Goal: Obtain resource: Download file/media

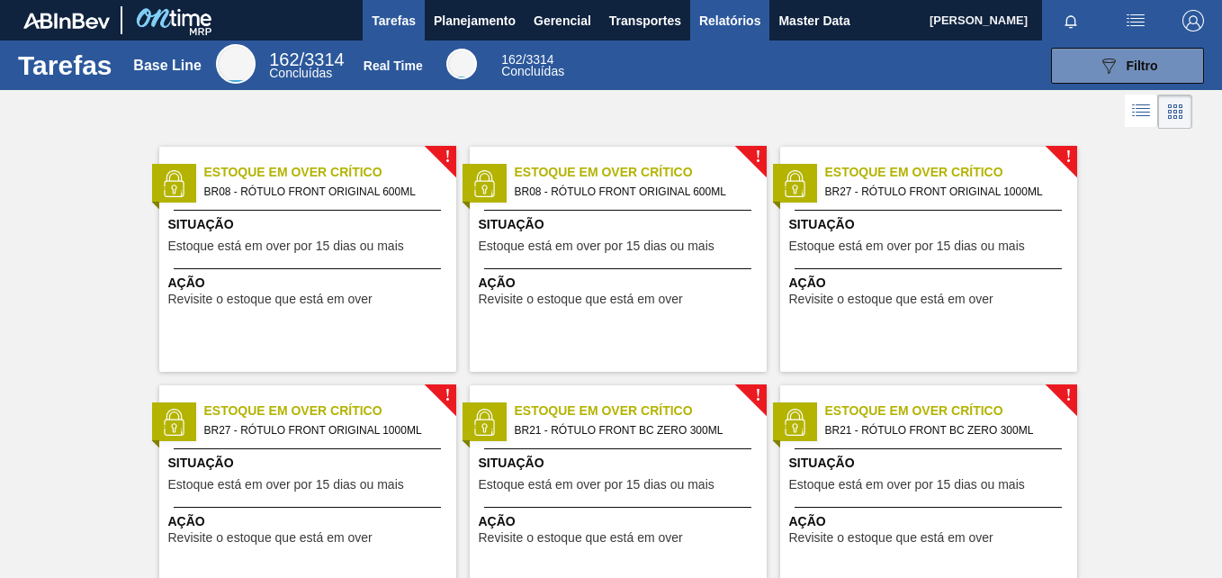
click at [729, 17] on span "Relatórios" at bounding box center [729, 21] width 61 height 22
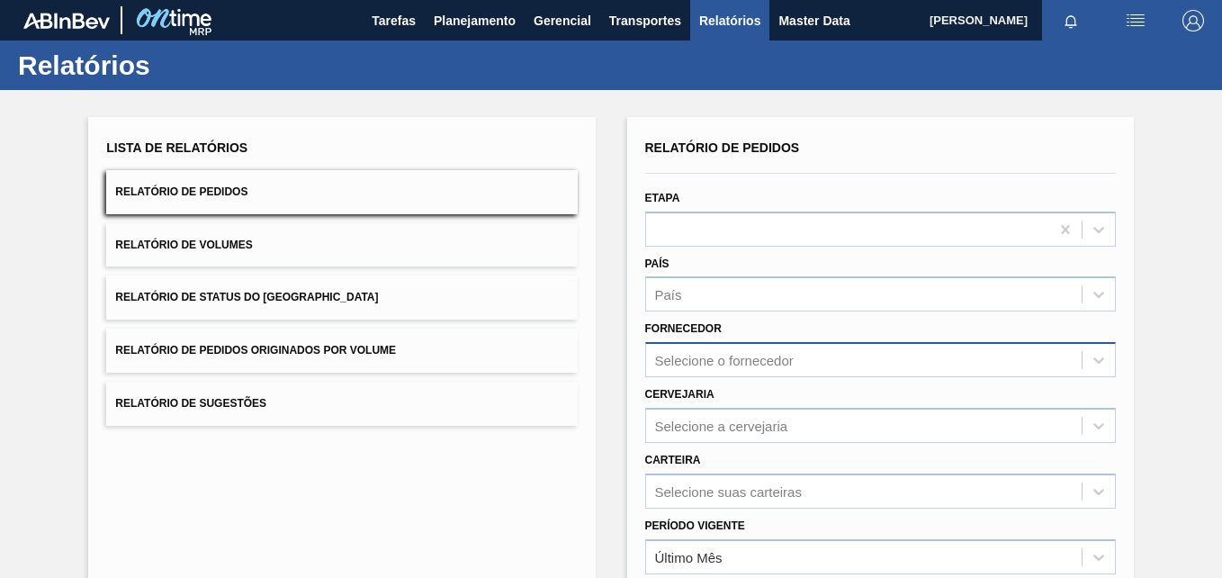
click at [701, 355] on div "Selecione o fornecedor" at bounding box center [864, 360] width 436 height 26
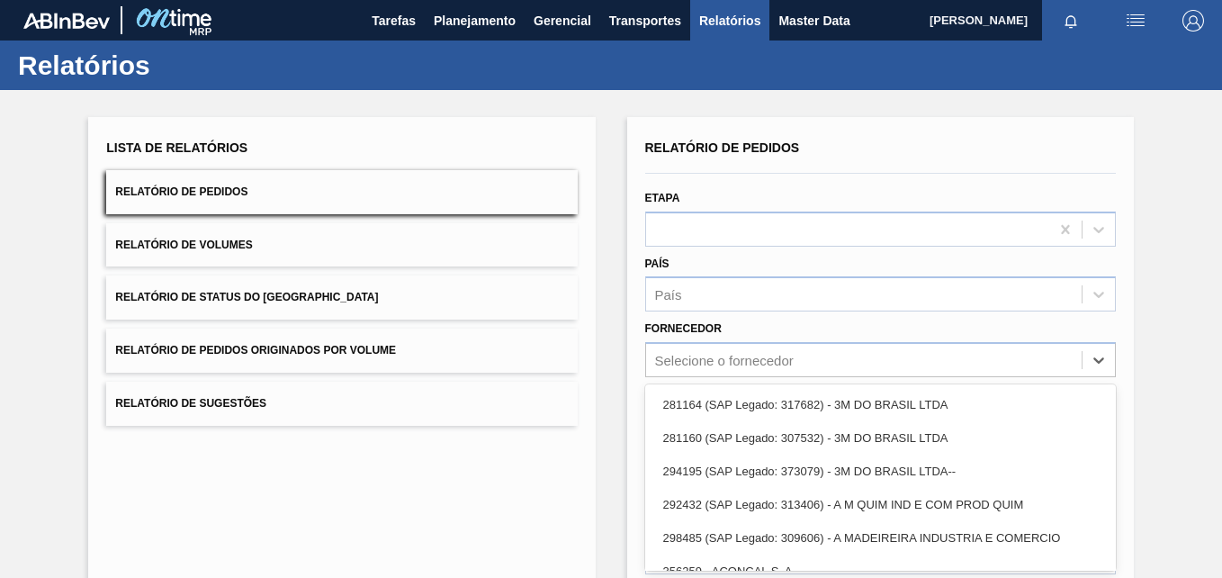
paste input "289877"
type input "289877"
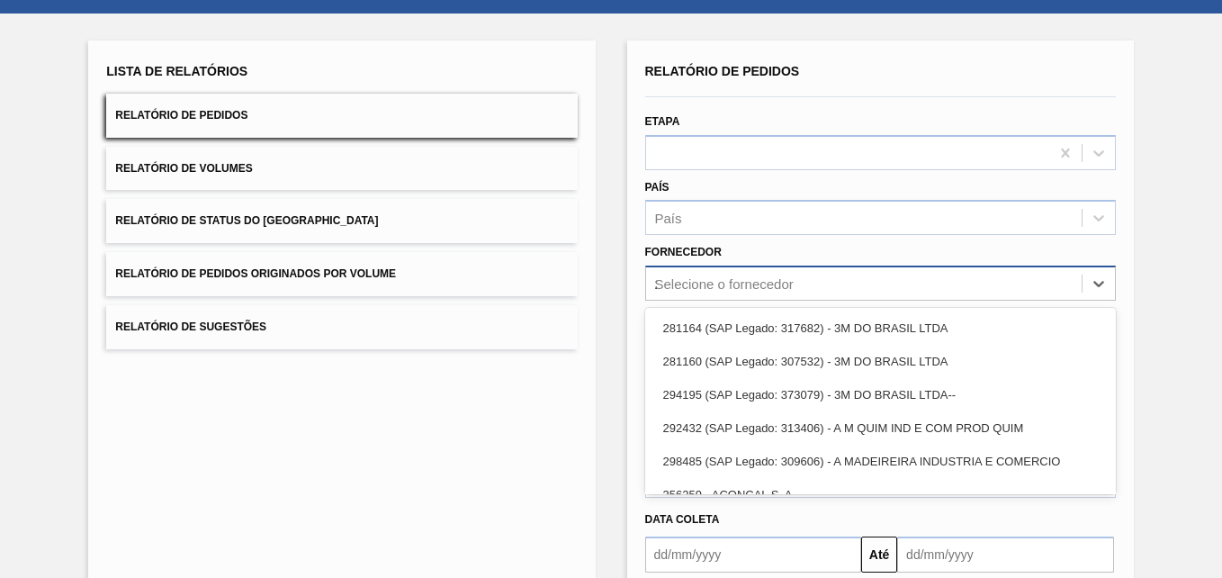
scroll to position [84, 0]
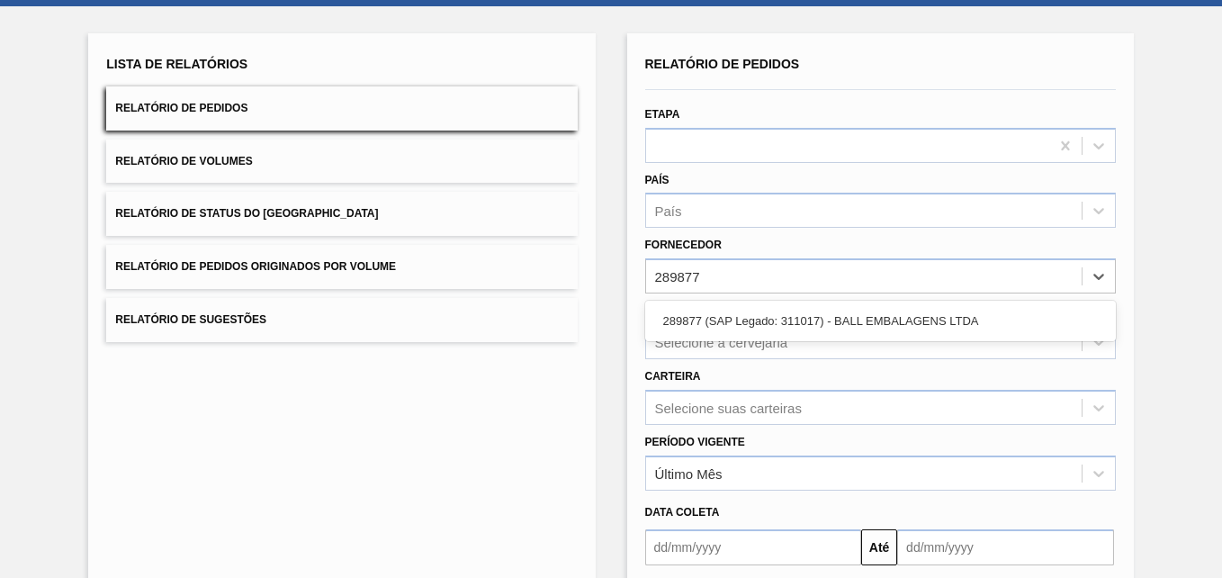
click at [722, 330] on div "289877 (SAP Legado: 311017) - BALL EMBALAGENS LTDA" at bounding box center [880, 320] width 471 height 33
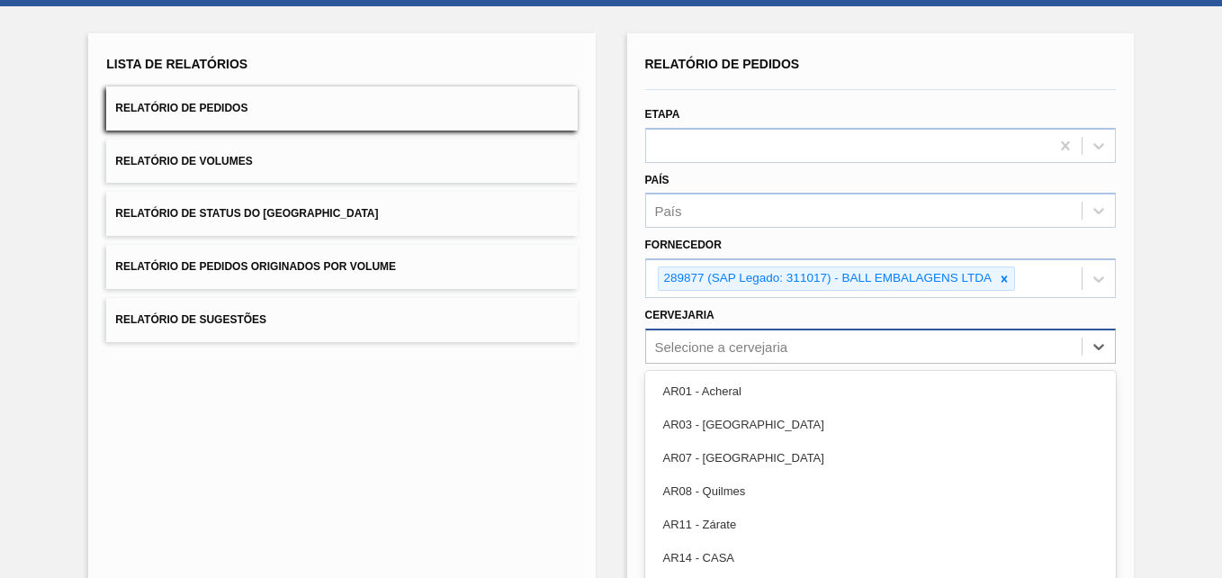
scroll to position [154, 0]
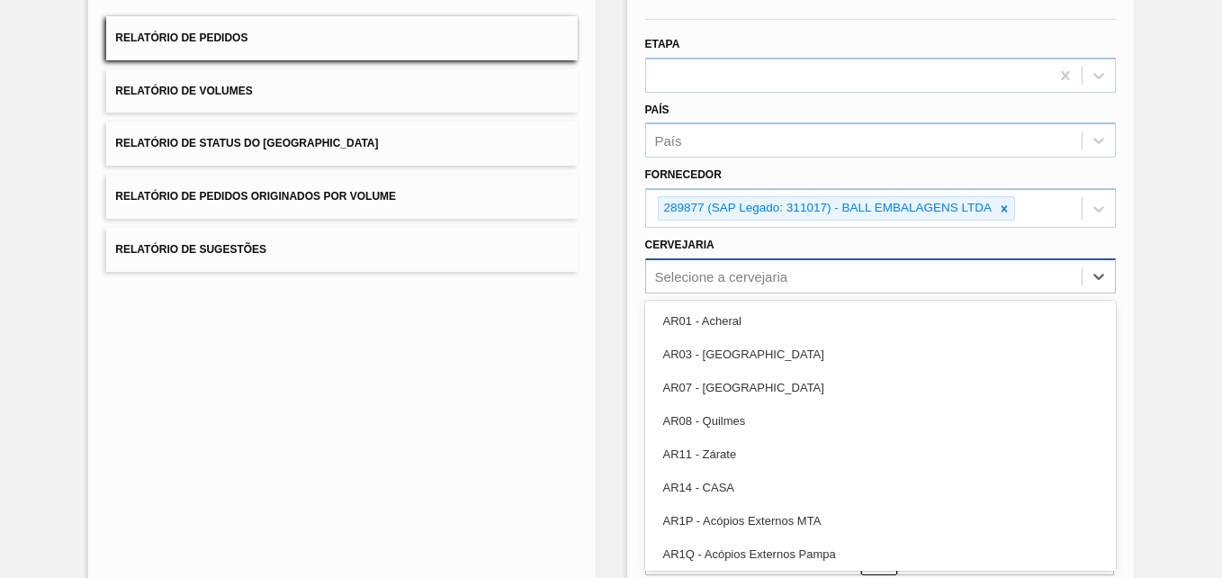
click at [702, 293] on div "option AR01 - Acheral focused, 1 of 92. 92 results available. Use Up and Down t…" at bounding box center [880, 275] width 471 height 35
type input "br19"
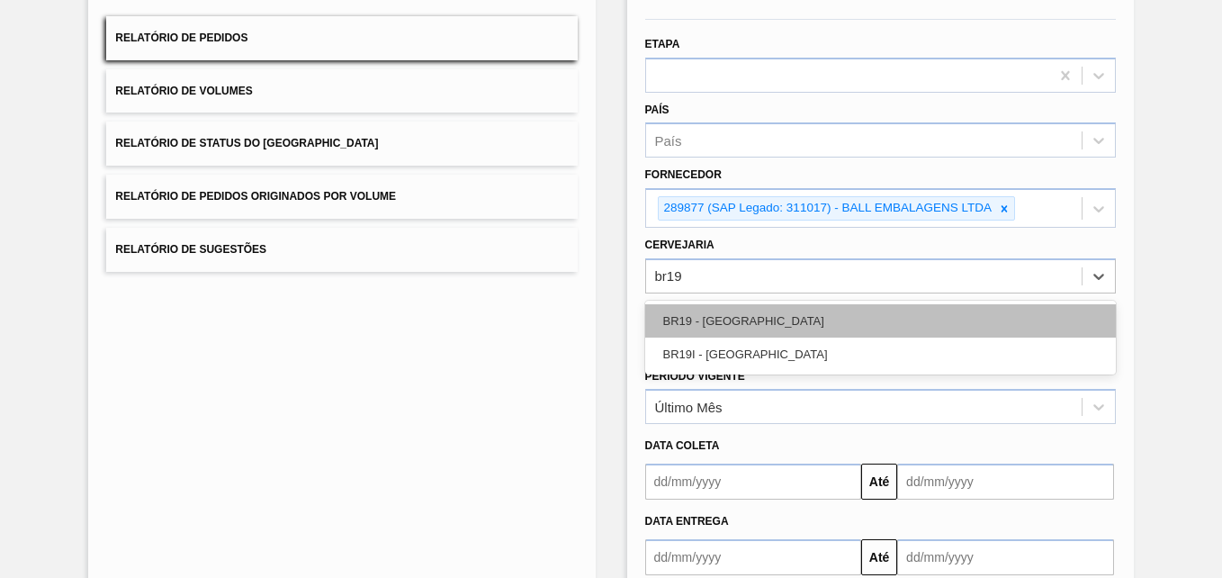
click at [754, 314] on div "BR19 - [GEOGRAPHIC_DATA]" at bounding box center [880, 320] width 471 height 33
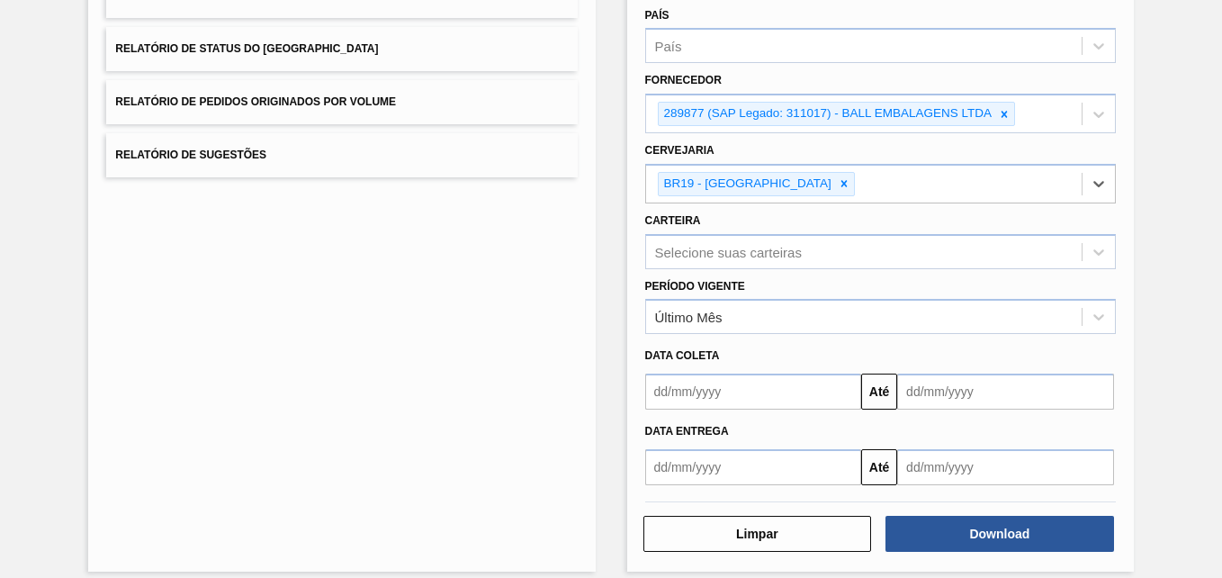
scroll to position [265, 0]
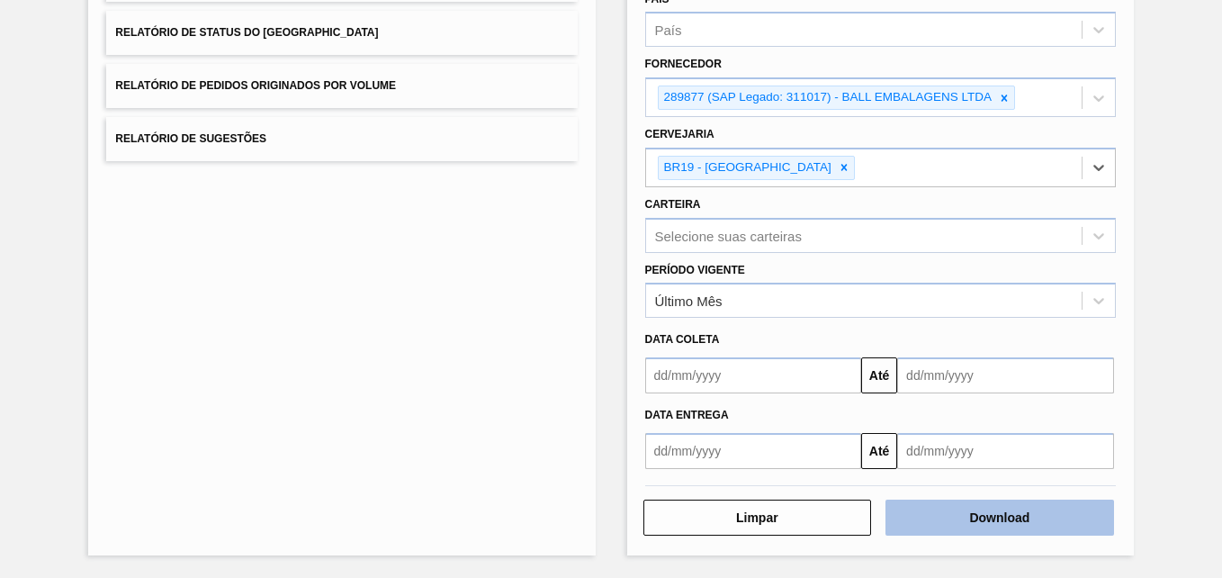
click at [1022, 521] on button "Download" at bounding box center [999, 517] width 229 height 36
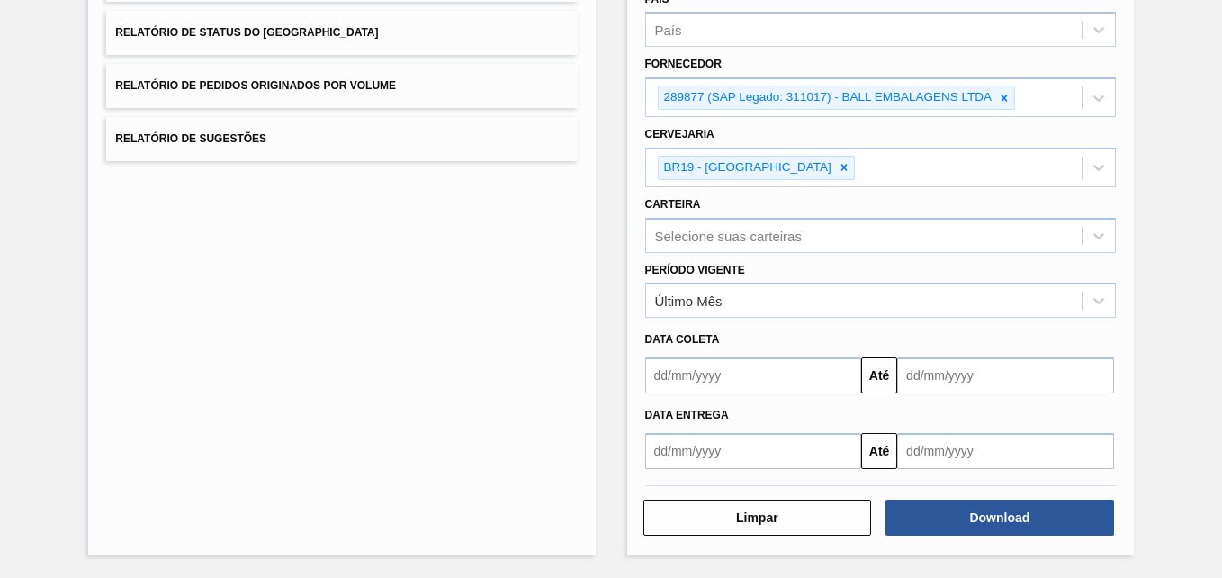
drag, startPoint x: 1187, startPoint y: 69, endPoint x: 1133, endPoint y: 59, distance: 54.9
click at [1187, 69] on div "Lista de Relatórios Relatório de Pedidos Relatório de Volumes Relatório de Stat…" at bounding box center [611, 201] width 1222 height 752
click at [998, 99] on icon at bounding box center [1004, 98] width 13 height 13
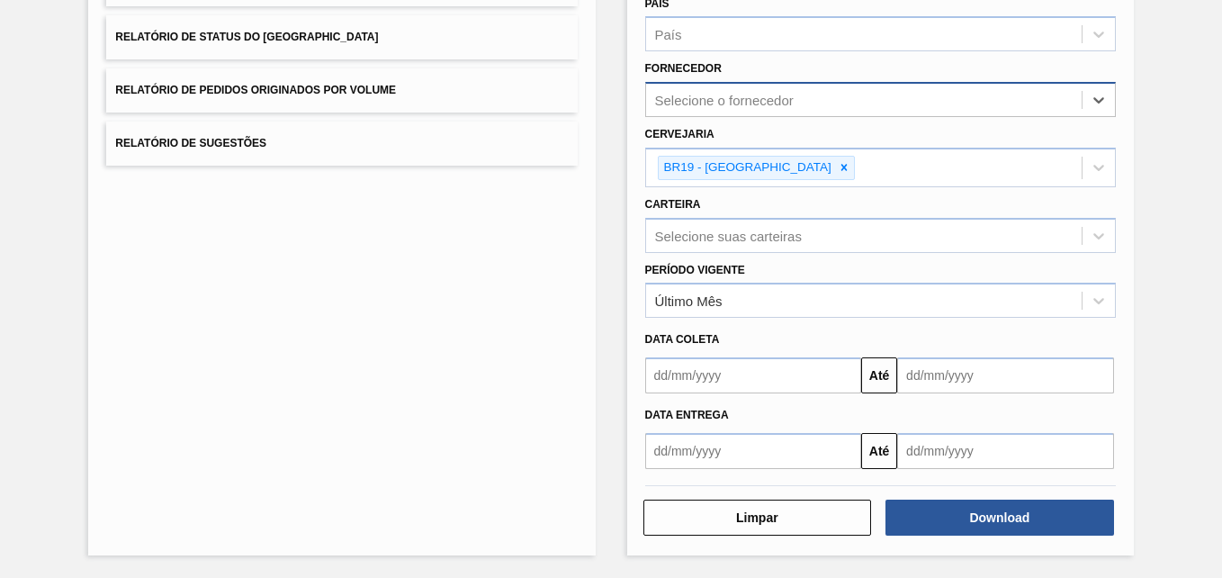
paste input "289877"
type input "289877"
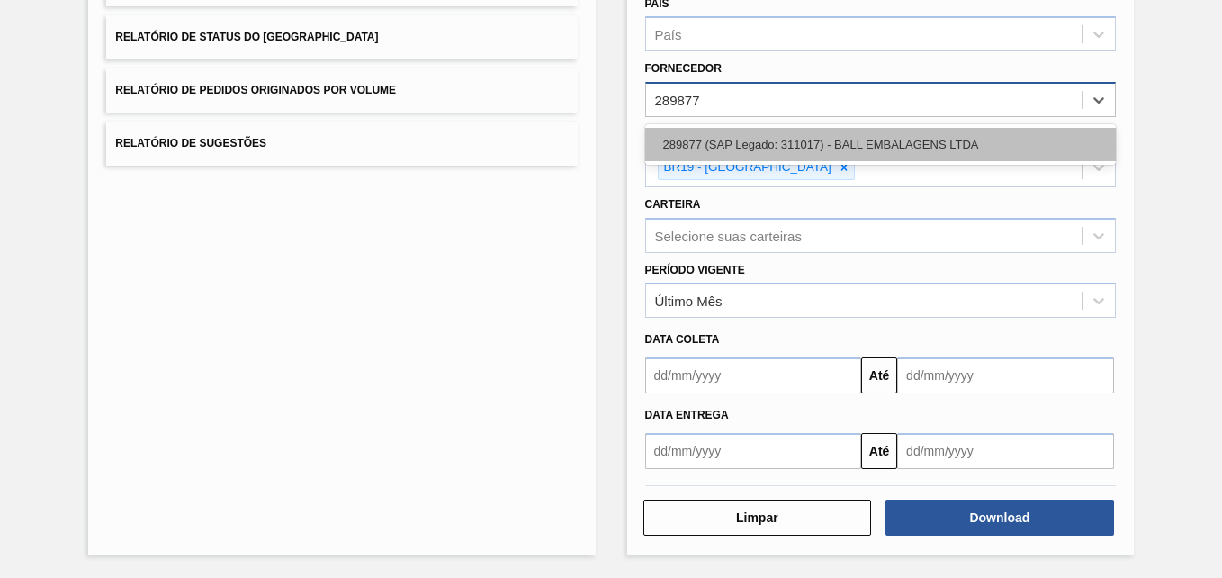
click at [757, 142] on div "289877 (SAP Legado: 311017) - BALL EMBALAGENS LTDA" at bounding box center [880, 144] width 471 height 33
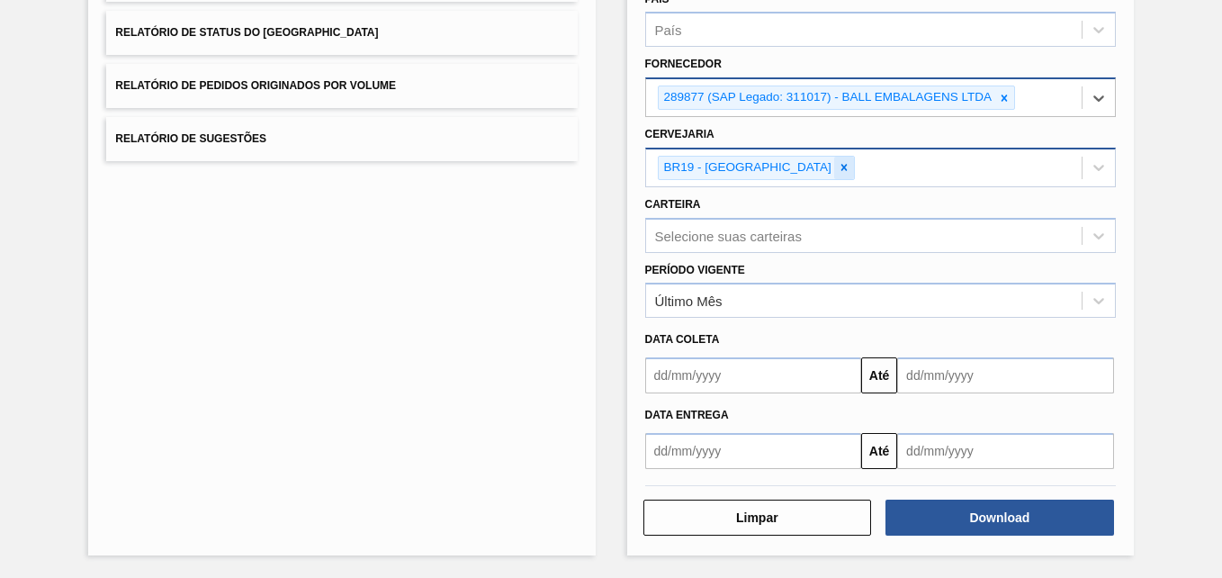
click at [841, 168] on icon at bounding box center [844, 168] width 6 height 6
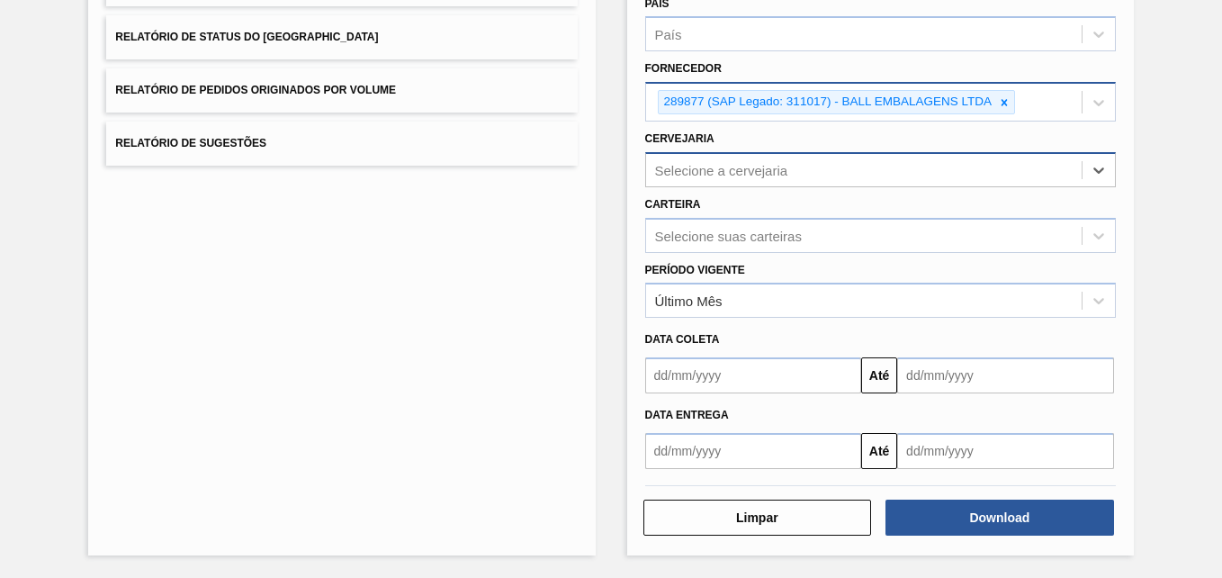
scroll to position [260, 0]
click at [1001, 102] on icon at bounding box center [1004, 102] width 6 height 6
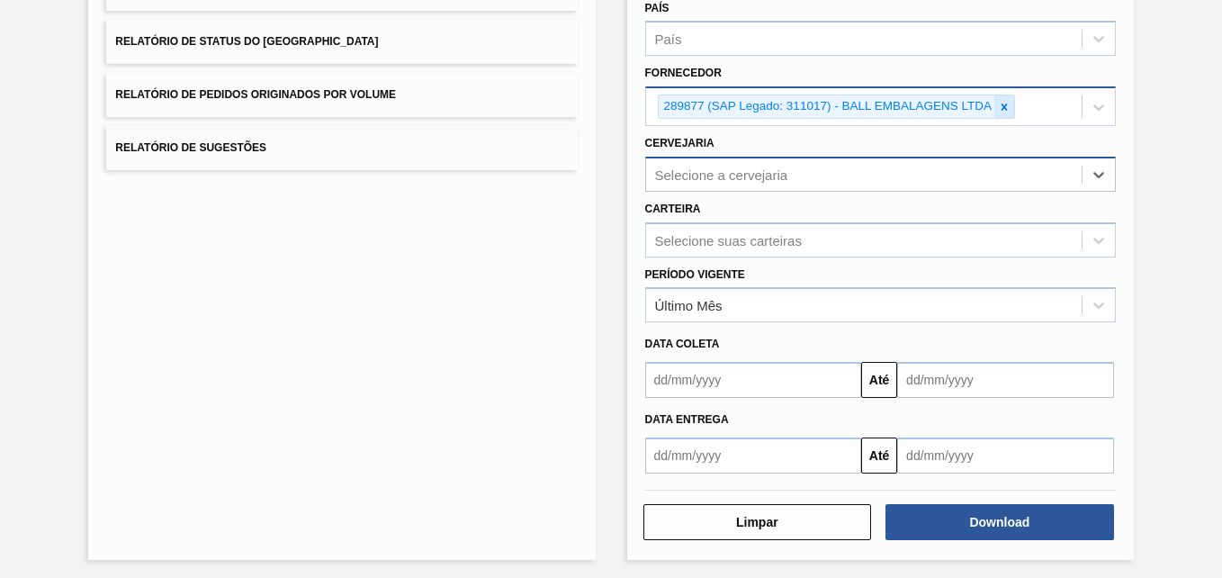
paste input "280467"
type input "280467"
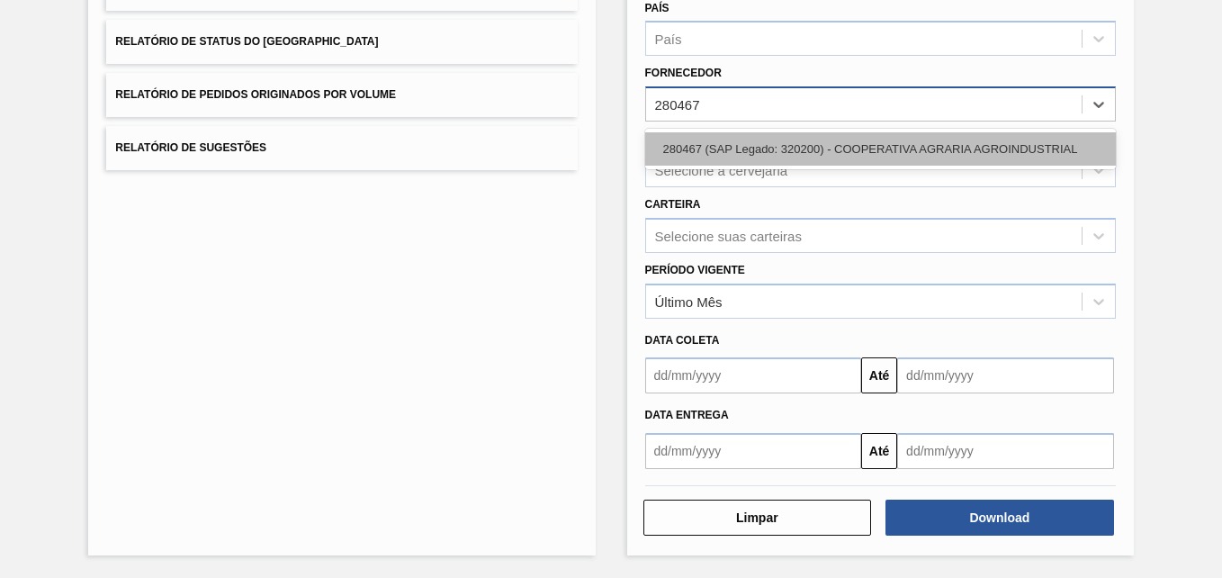
click at [746, 152] on div "280467 (SAP Legado: 320200) - COOPERATIVA AGRARIA AGROINDUSTRIAL" at bounding box center [880, 148] width 471 height 33
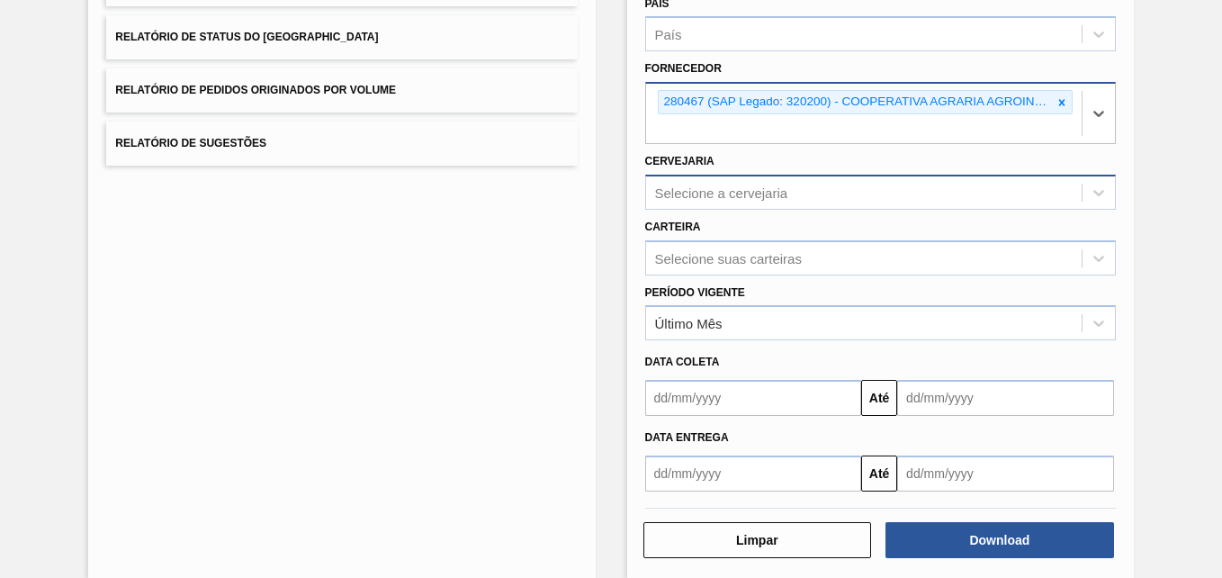
click at [722, 192] on div "Selecione a cervejaria" at bounding box center [721, 191] width 133 height 15
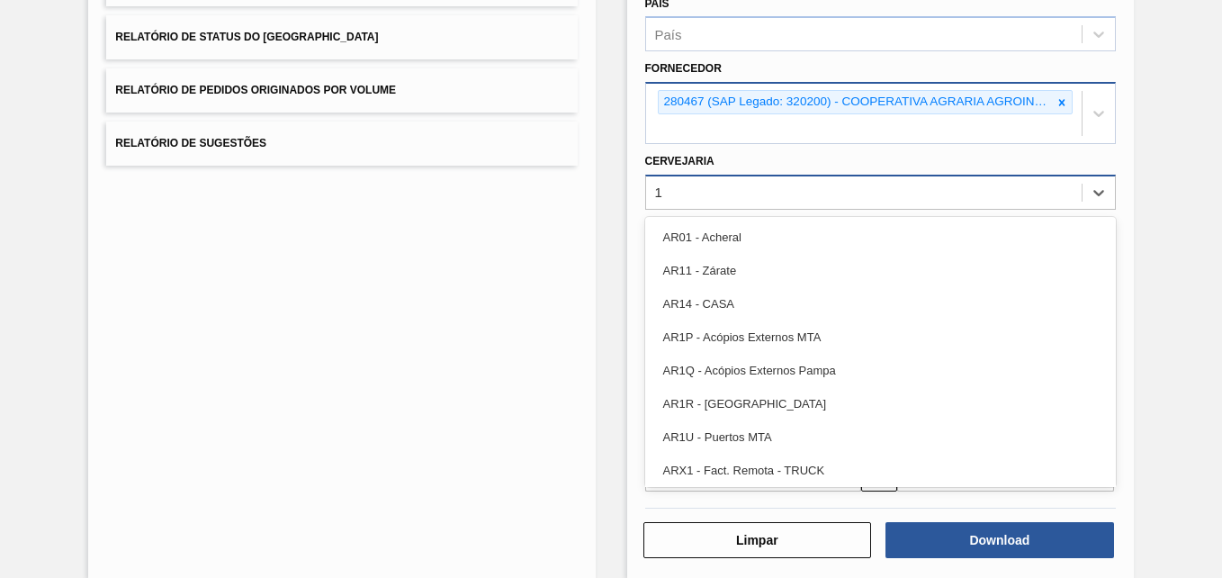
type input "13"
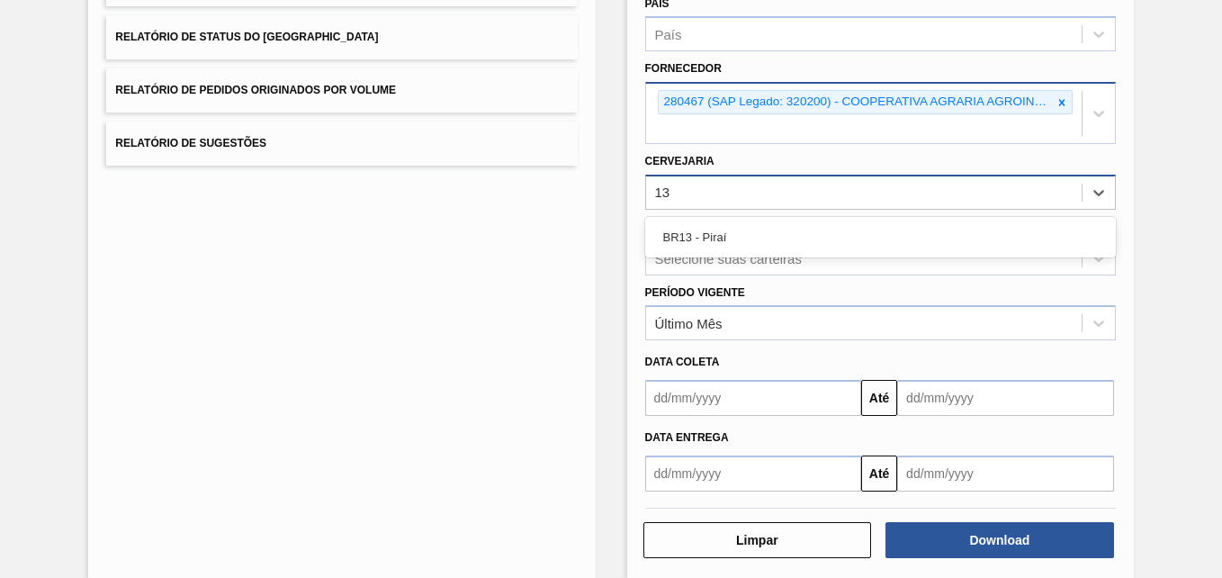
click at [734, 238] on div "BR13 - Piraí" at bounding box center [880, 236] width 471 height 33
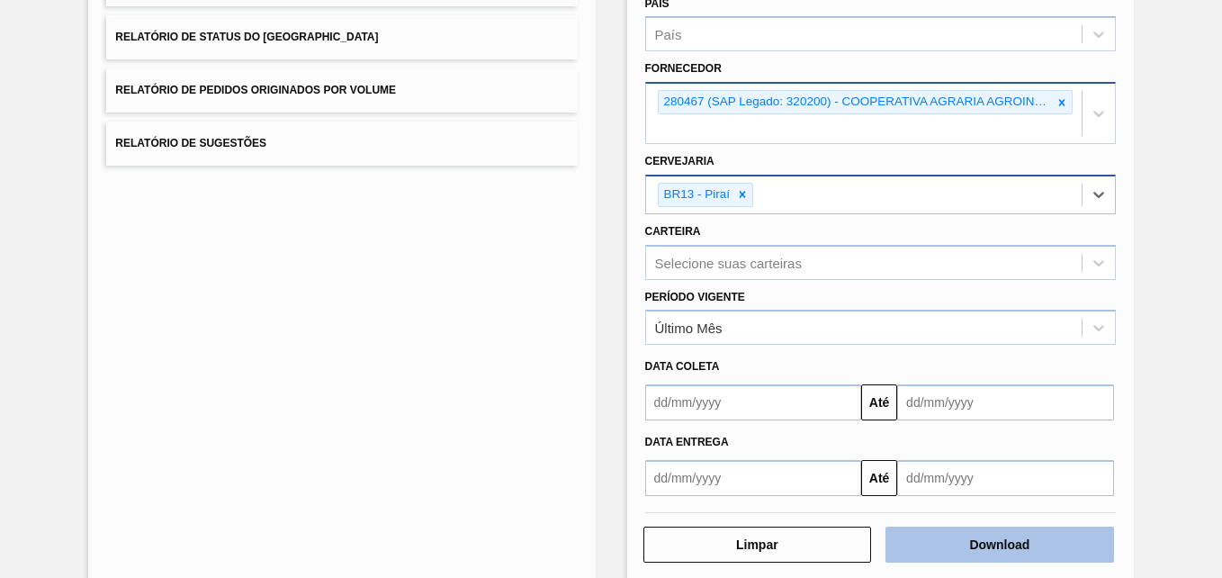
click at [946, 543] on button "Download" at bounding box center [999, 544] width 229 height 36
click at [963, 545] on button "Download" at bounding box center [999, 544] width 229 height 36
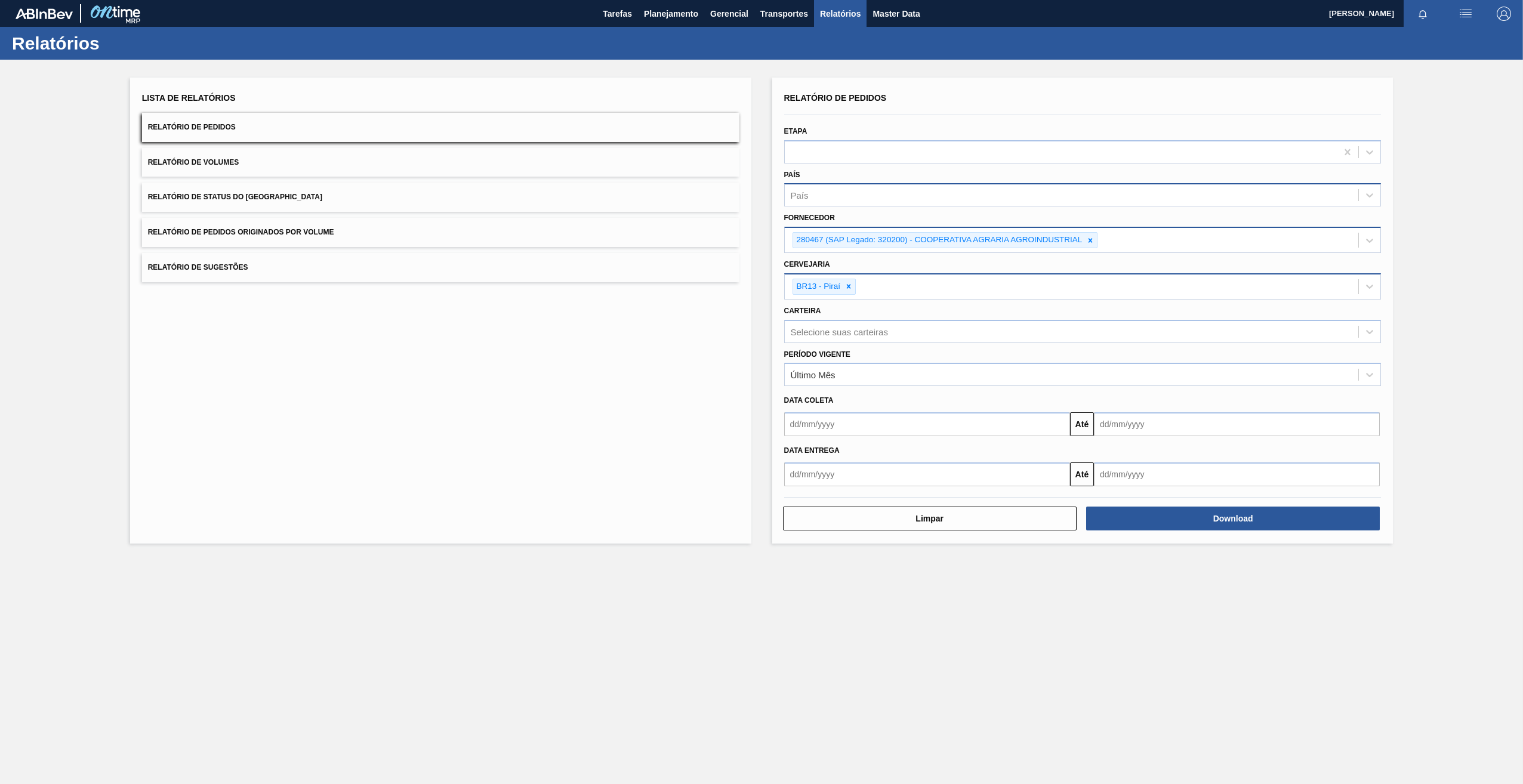
scroll to position [0, 0]
drag, startPoint x: 1090, startPoint y: 239, endPoint x: 1083, endPoint y: 244, distance: 8.6
click at [810, 239] on icon at bounding box center [1091, 240] width 9 height 9
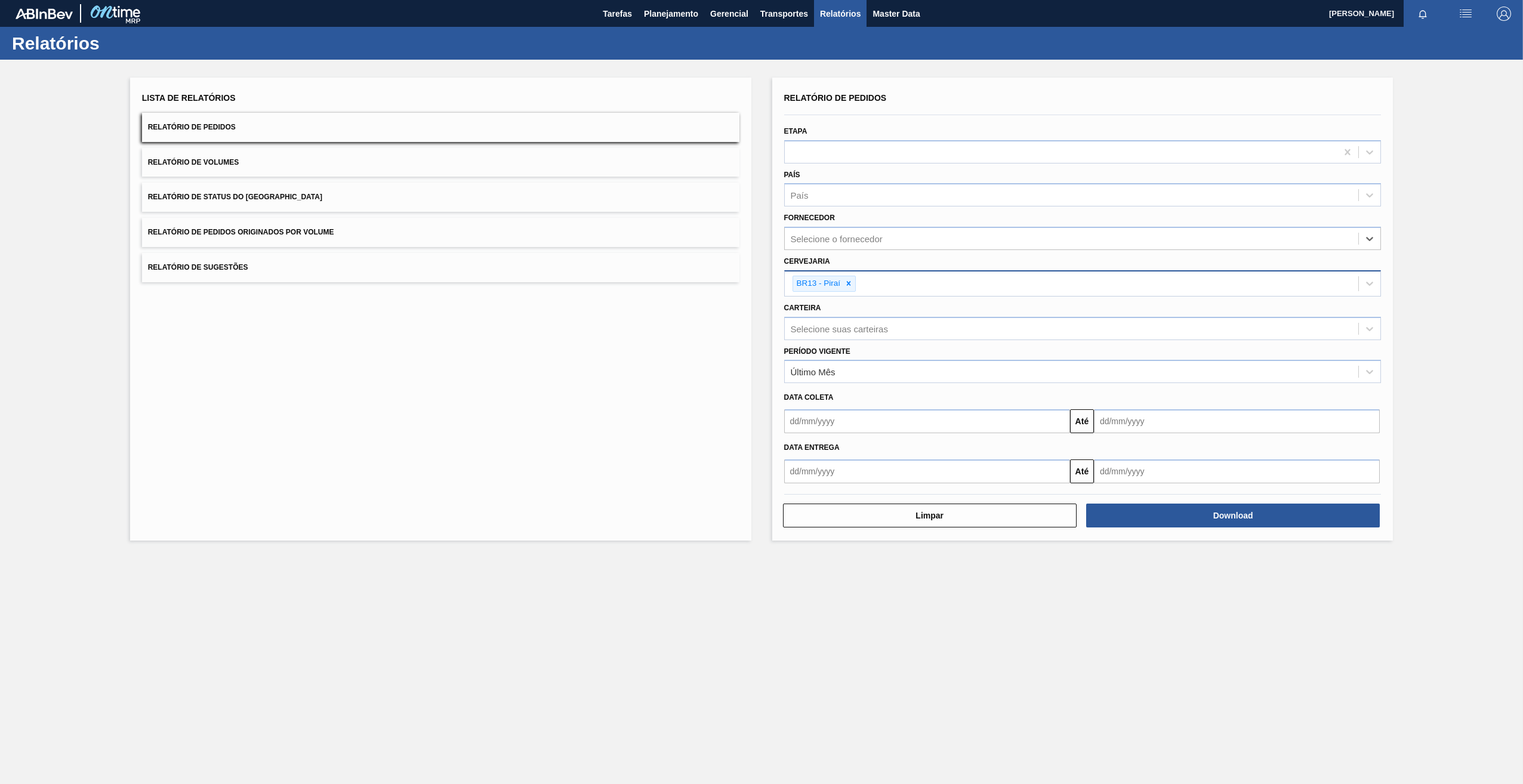
paste input "321816"
type input "321816"
drag, startPoint x: 851, startPoint y: 267, endPoint x: 848, endPoint y: 279, distance: 12.4
click at [810, 267] on div "321816 (SAP Legado: 454423) - COOPERATIVA AGRARIA AGROINDUSTRIAL" at bounding box center [1083, 268] width 598 height 22
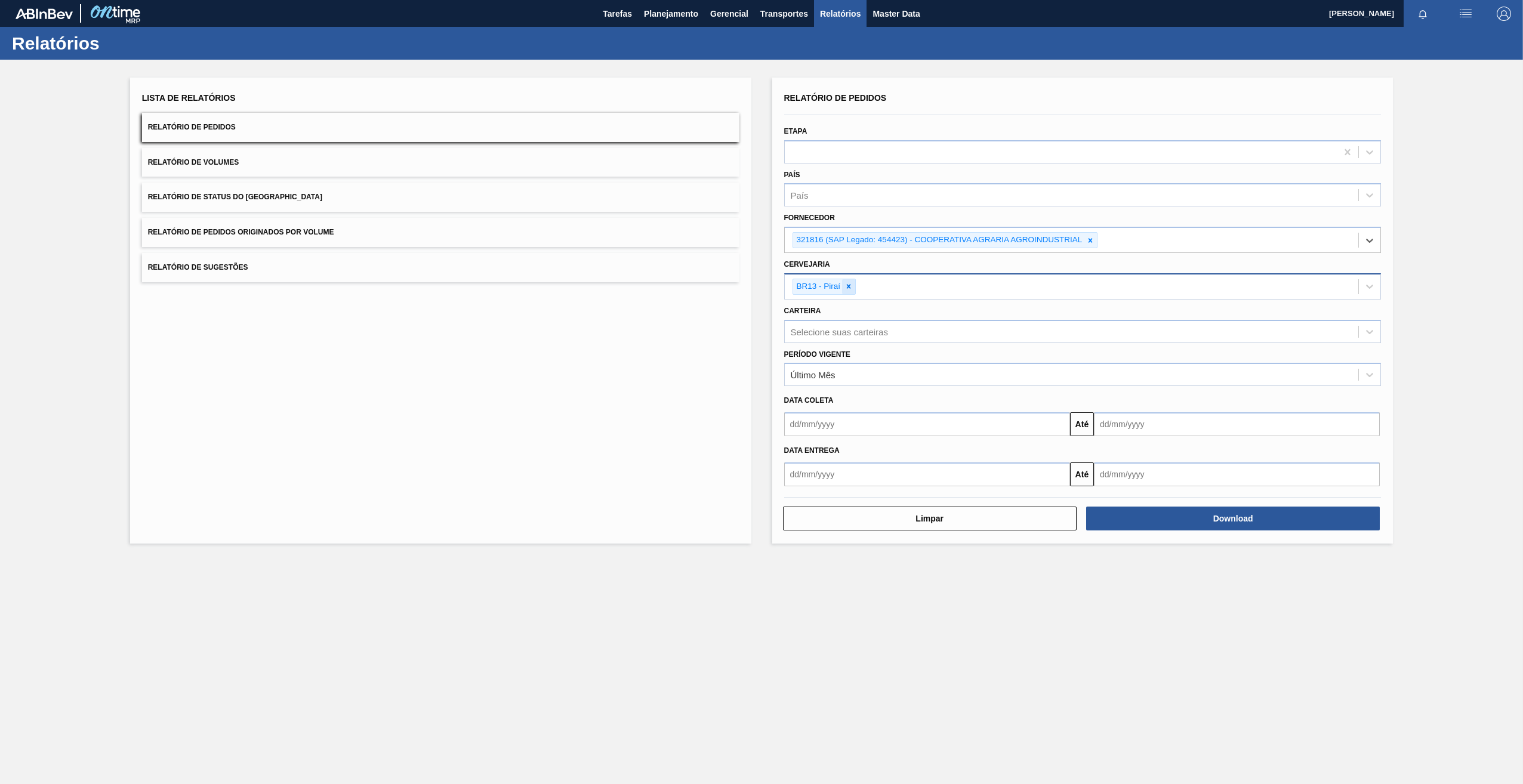
click at [810, 287] on icon at bounding box center [848, 287] width 9 height 9
type input "13"
click at [810, 330] on div "Selecione suas carteiras" at bounding box center [1072, 328] width 574 height 17
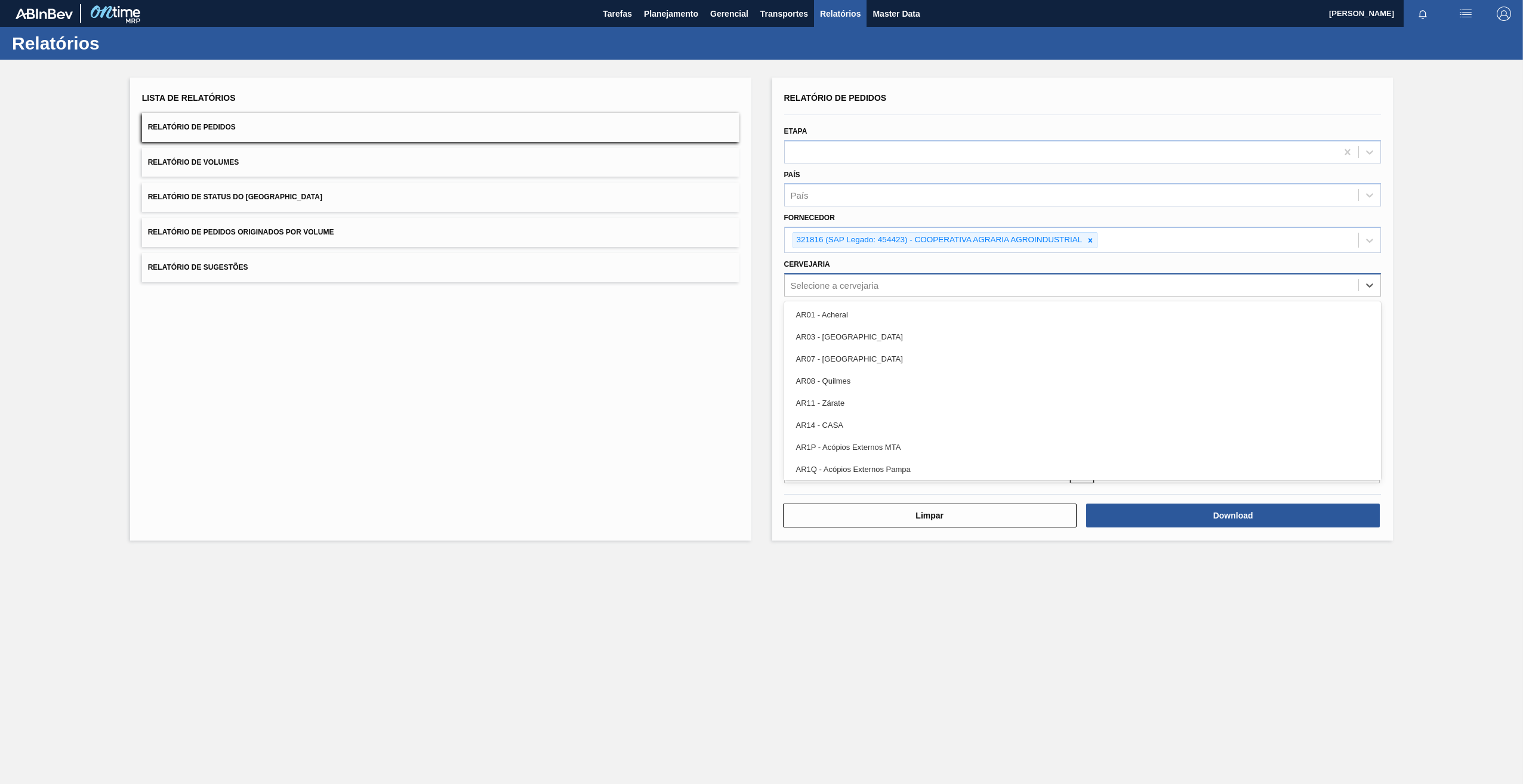
click at [810, 291] on div "Selecione a cervejaria" at bounding box center [1072, 285] width 574 height 17
type input "13"
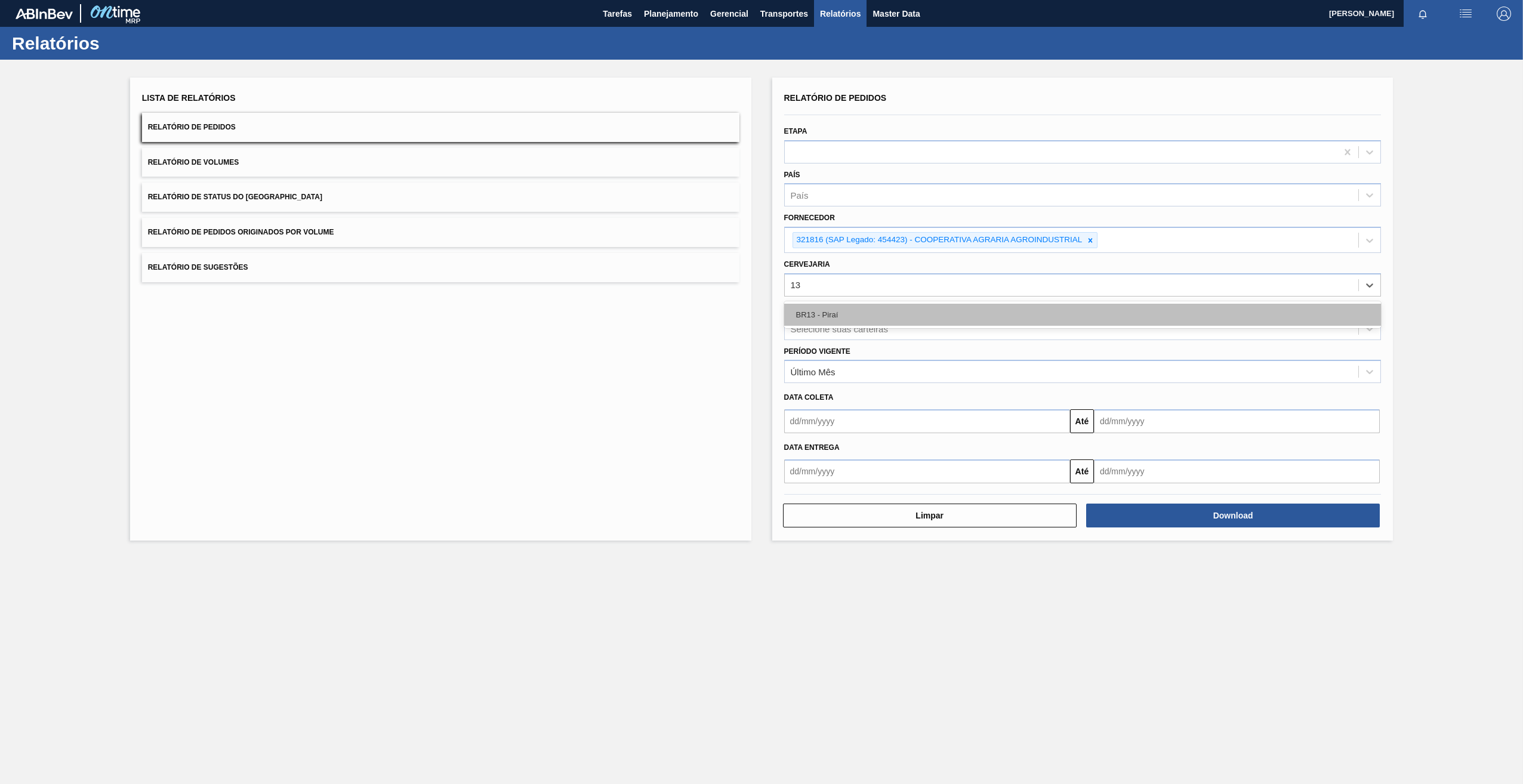
click at [810, 314] on div "BR13 - Piraí" at bounding box center [1083, 314] width 598 height 22
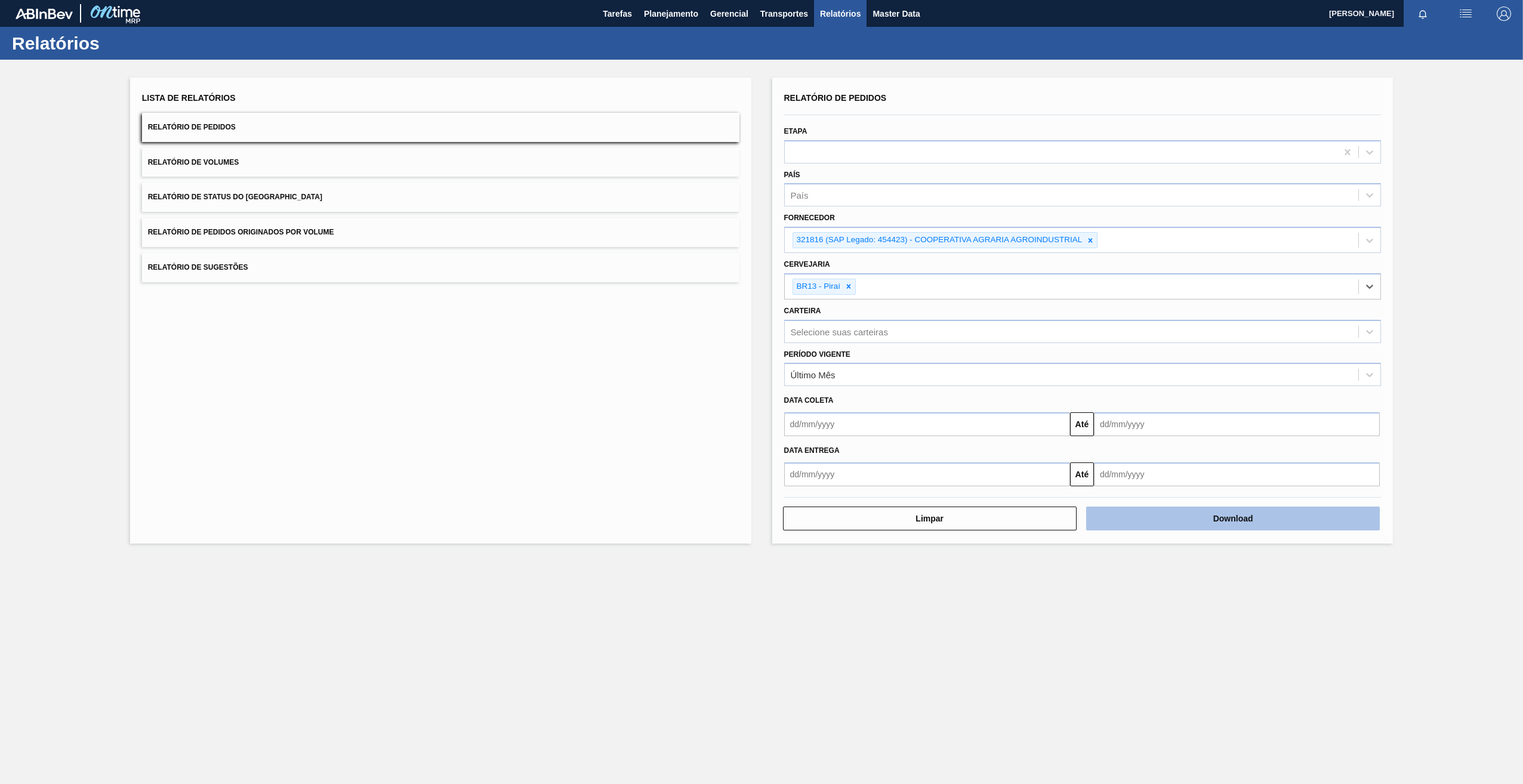
click at [810, 383] on button "Download" at bounding box center [1233, 519] width 294 height 24
click at [810, 241] on icon at bounding box center [1091, 240] width 9 height 9
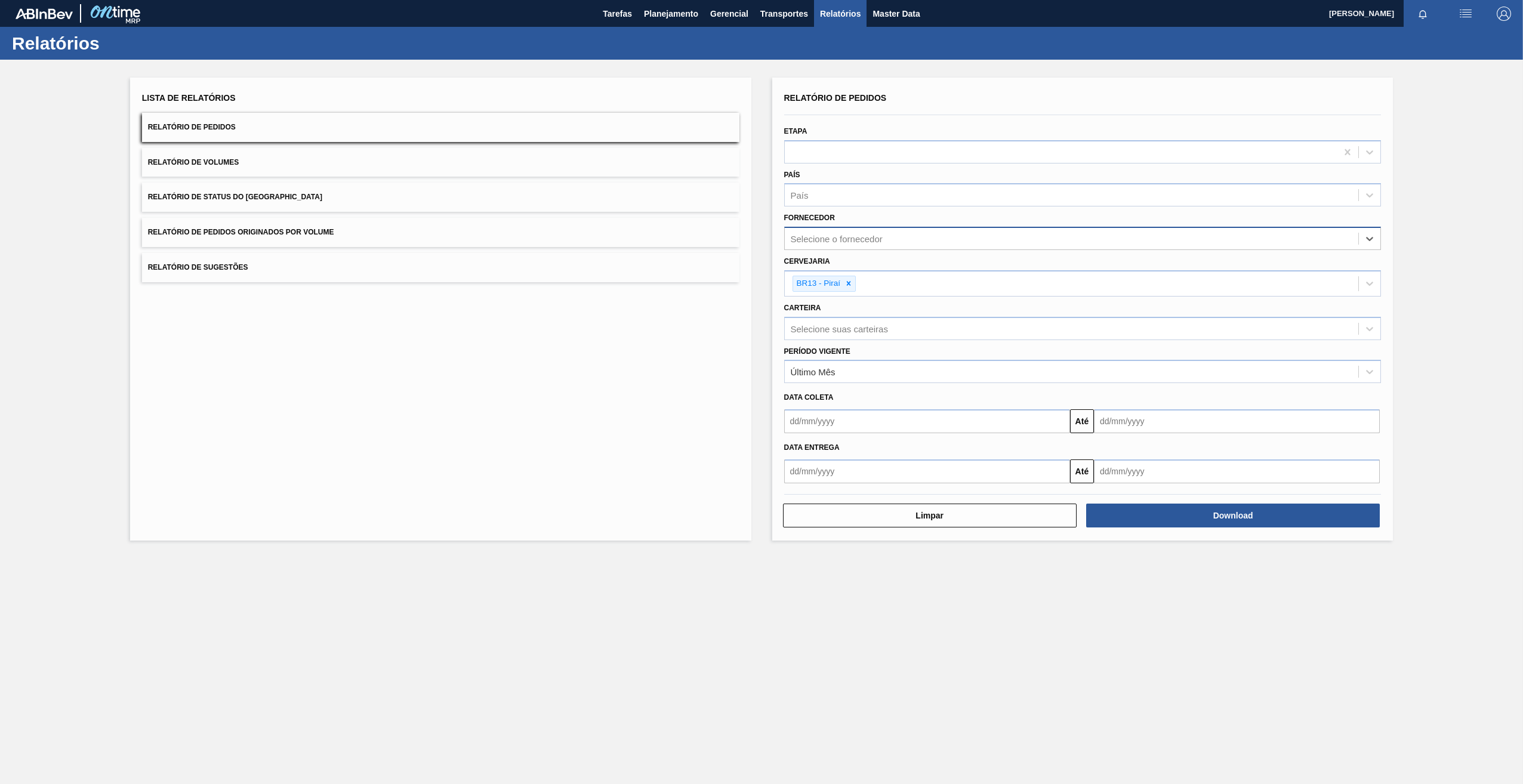
paste input "320622"
type input "320622"
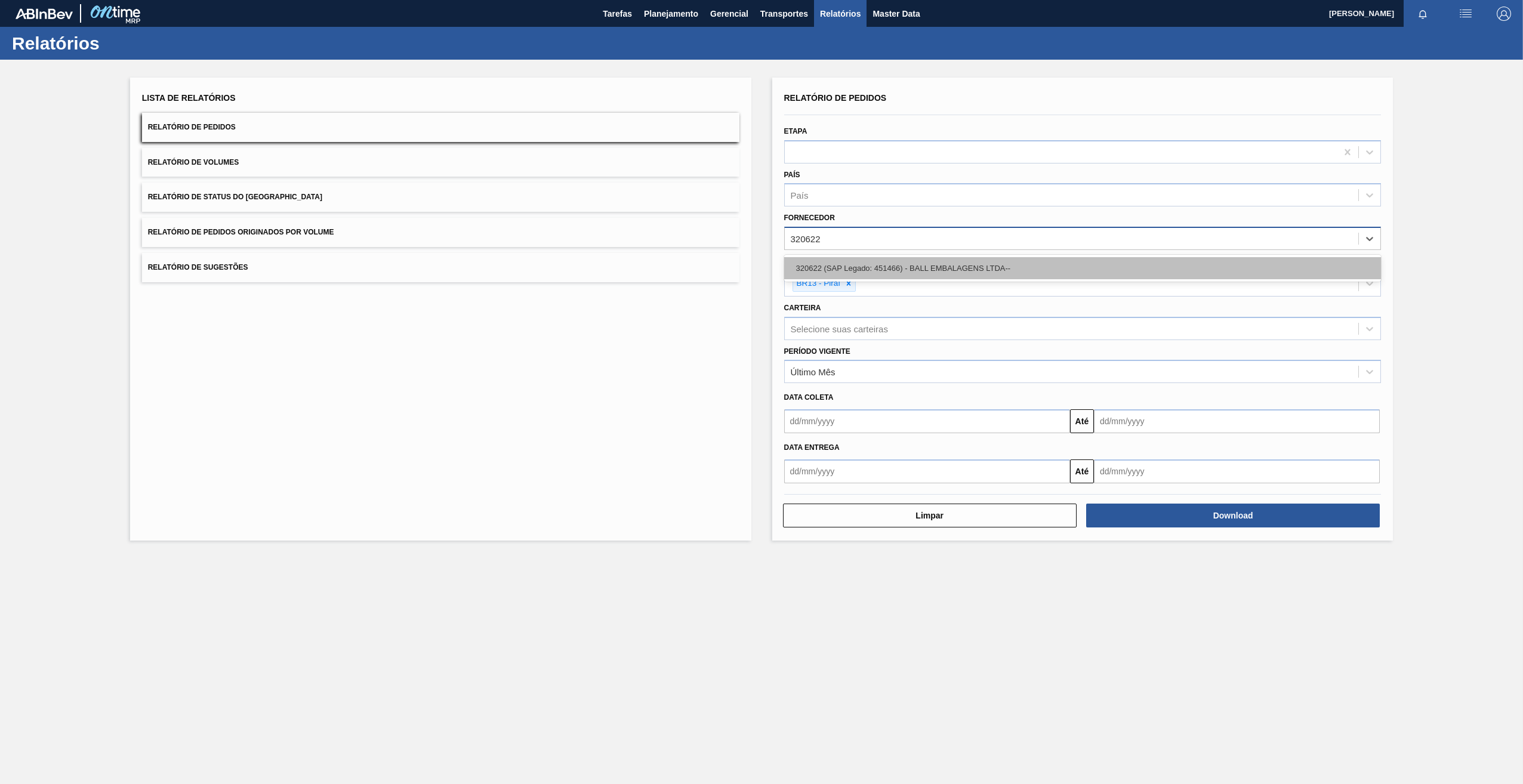
click at [810, 265] on div "320622 (SAP Legado: 451466) - BALL EMBALAGENS LTDA--" at bounding box center [1083, 268] width 598 height 22
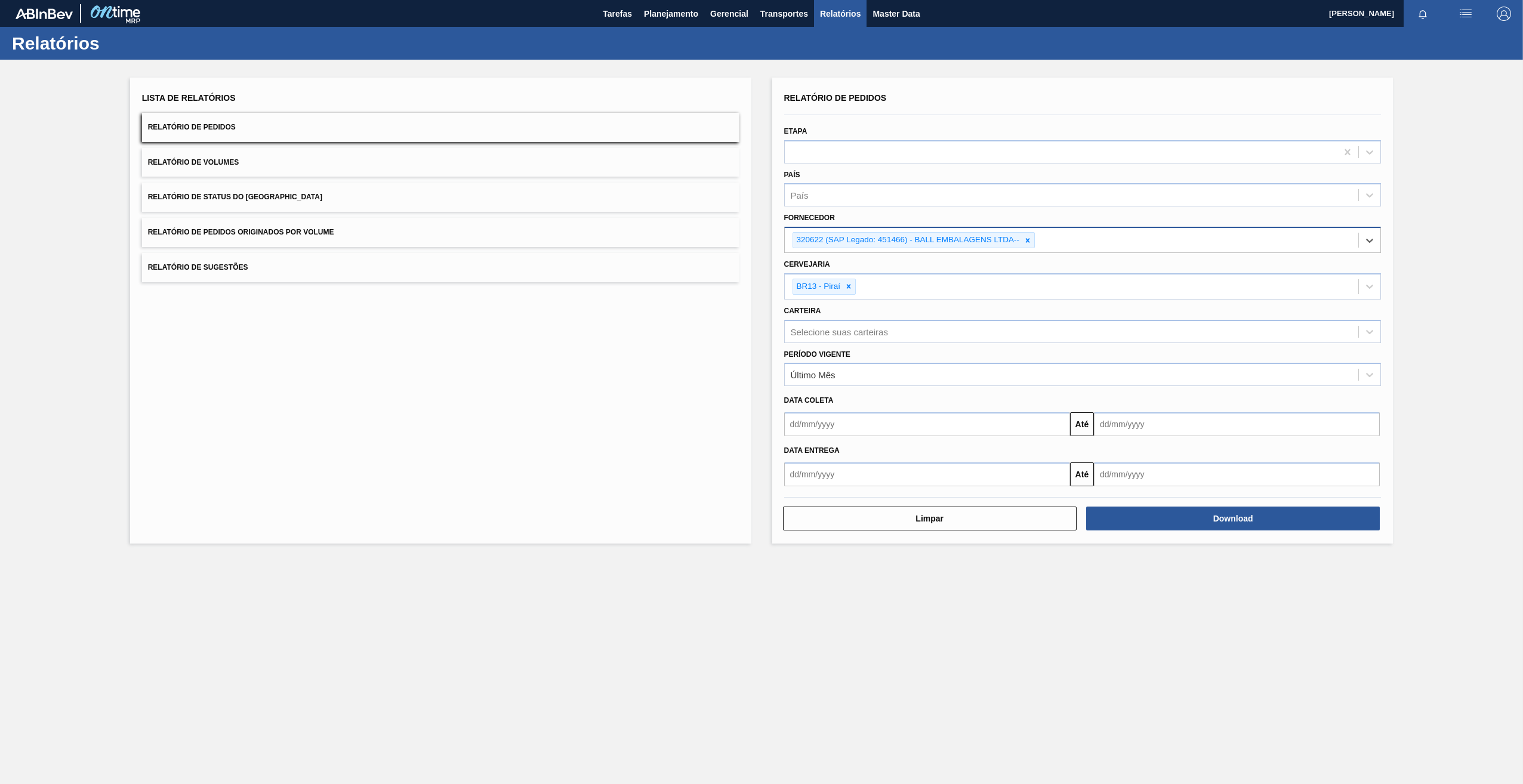
click at [810, 271] on div "Cervejaria BR13 - [GEOGRAPHIC_DATA]" at bounding box center [1083, 278] width 598 height 44
click at [810, 288] on icon at bounding box center [849, 287] width 4 height 4
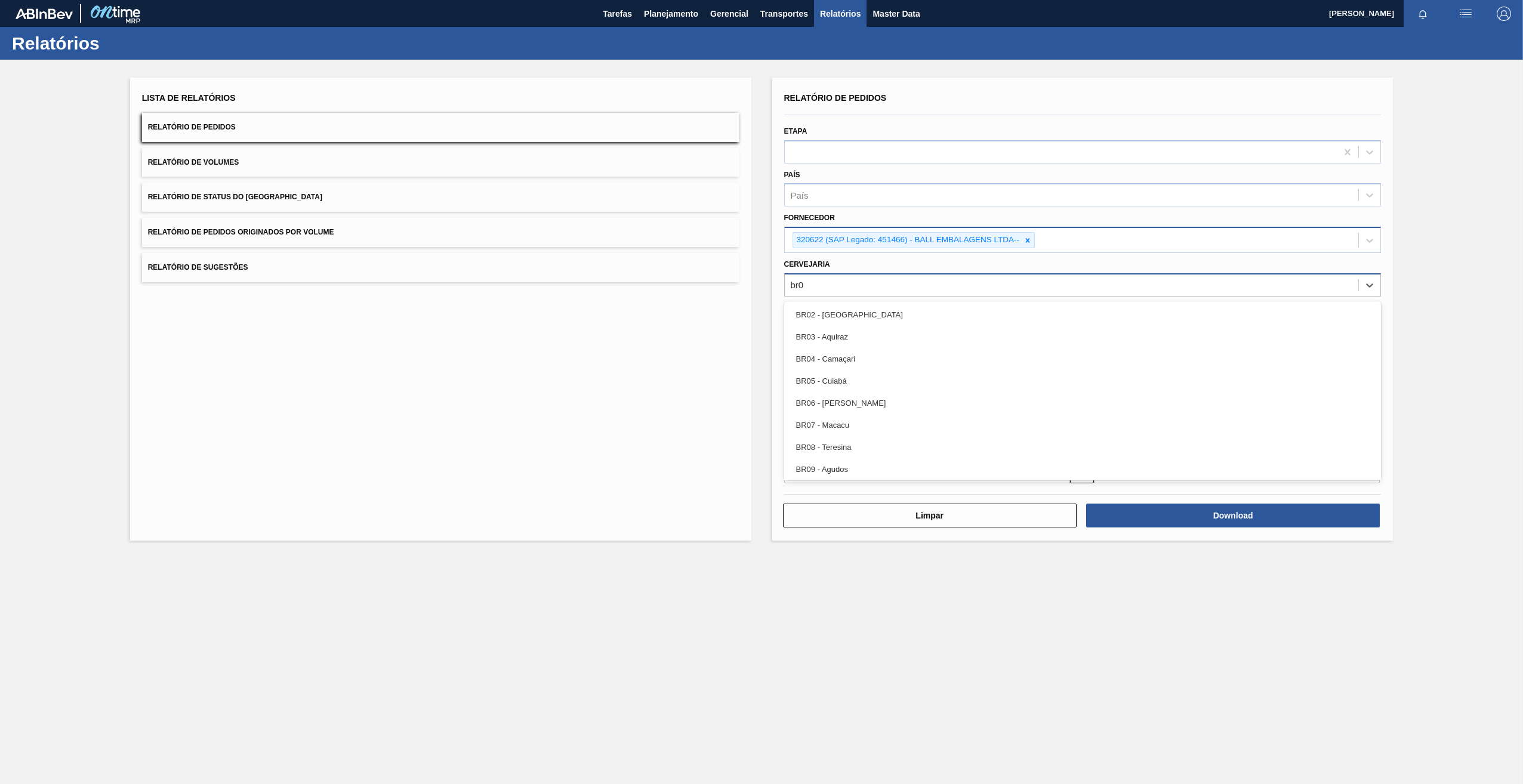
type input "br02"
click at [810, 304] on div "BR02 - [GEOGRAPHIC_DATA]" at bounding box center [1083, 314] width 598 height 22
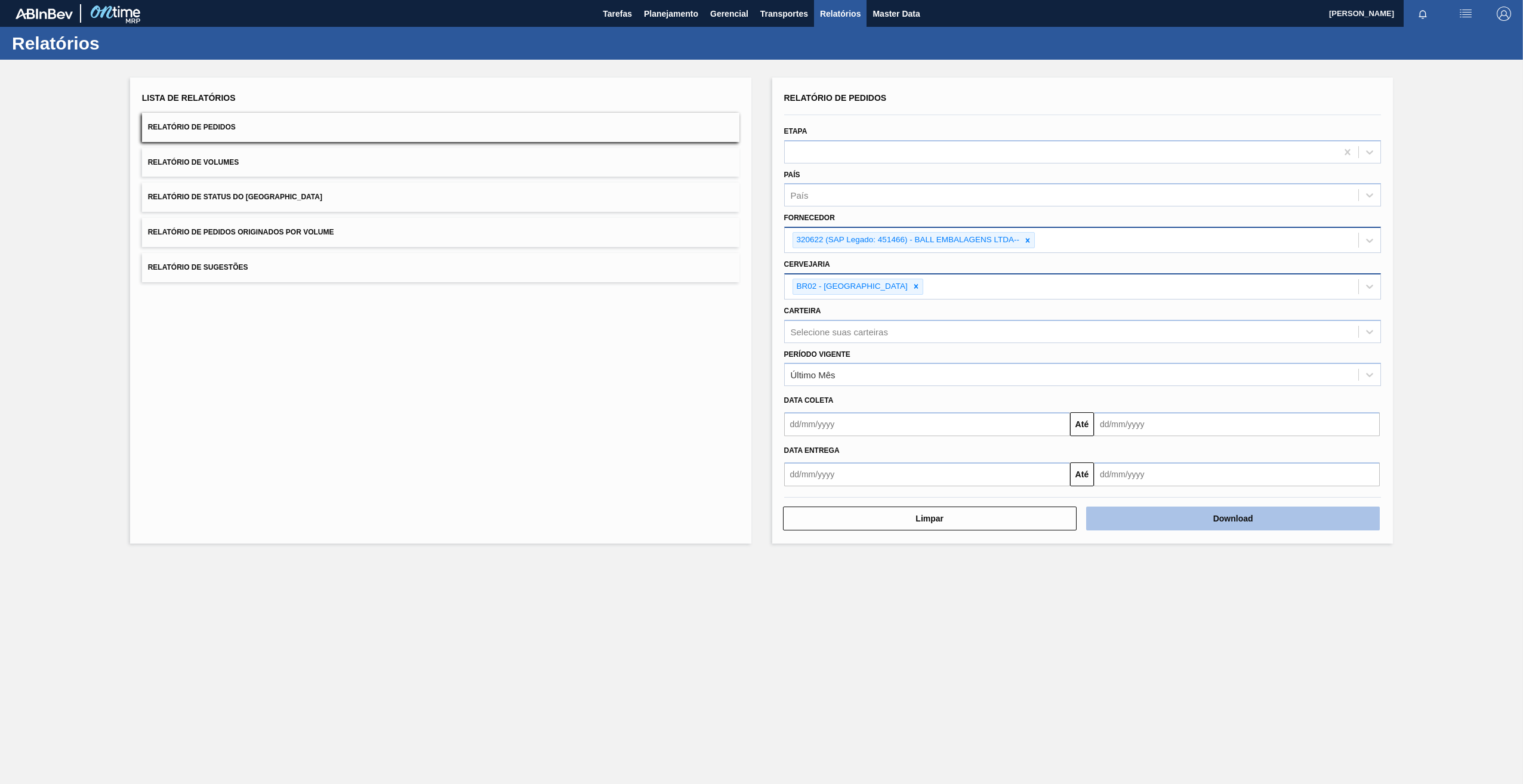
click at [810, 383] on button "Download" at bounding box center [1233, 519] width 294 height 24
